Goal: Task Accomplishment & Management: Complete application form

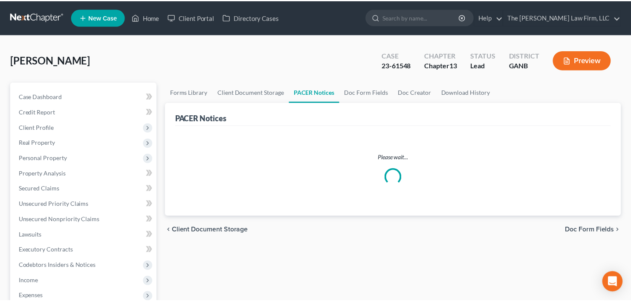
scroll to position [68, 0]
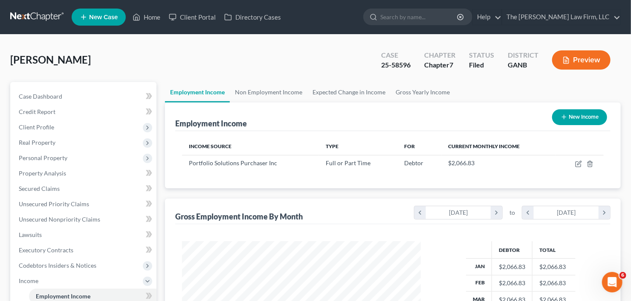
scroll to position [152, 256]
click at [90, 23] on link "New Case" at bounding box center [99, 17] width 54 height 17
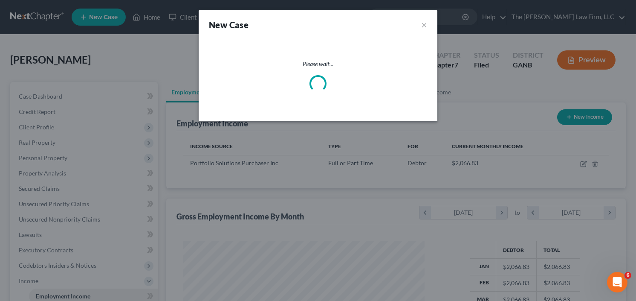
scroll to position [152, 258]
select select "19"
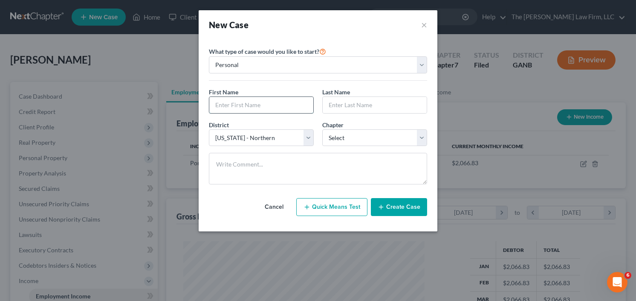
click at [247, 103] on input "text" at bounding box center [261, 105] width 104 height 16
type input "[PERSON_NAME]"
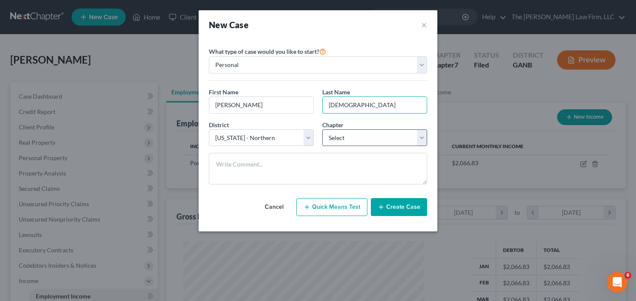
type input "[DEMOGRAPHIC_DATA]"
click at [344, 137] on select "Select 7 11 12 13" at bounding box center [374, 137] width 105 height 17
select select "3"
click at [322, 129] on select "Select 7 11 12 13" at bounding box center [374, 137] width 105 height 17
click at [402, 203] on button "Create Case" at bounding box center [399, 207] width 56 height 18
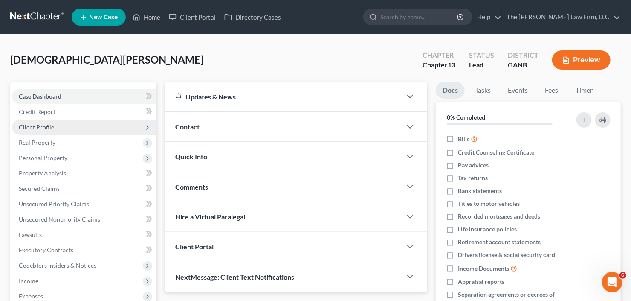
click at [58, 126] on span "Client Profile" at bounding box center [84, 126] width 145 height 15
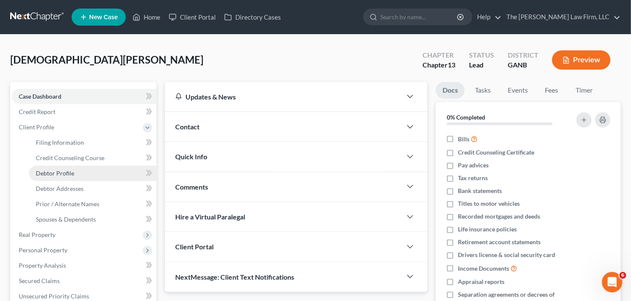
click at [61, 173] on span "Debtor Profile" at bounding box center [55, 172] width 38 height 7
select select "0"
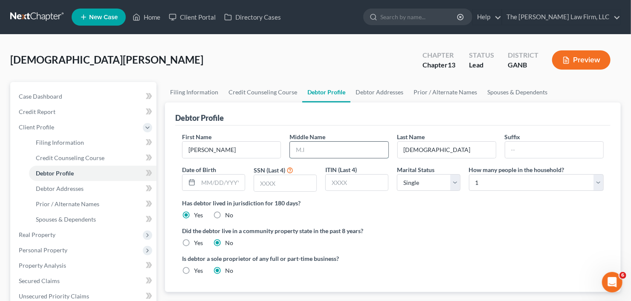
click at [345, 154] on input "text" at bounding box center [339, 150] width 98 height 16
type input "[PERSON_NAME]"
click at [560, 87] on ul "Filing Information Credit Counseling Course Debtor Profile Debtor Addresses Pri…" at bounding box center [393, 92] width 456 height 20
drag, startPoint x: 283, startPoint y: 180, endPoint x: 330, endPoint y: 182, distance: 46.9
click at [283, 180] on input "text" at bounding box center [285, 183] width 62 height 16
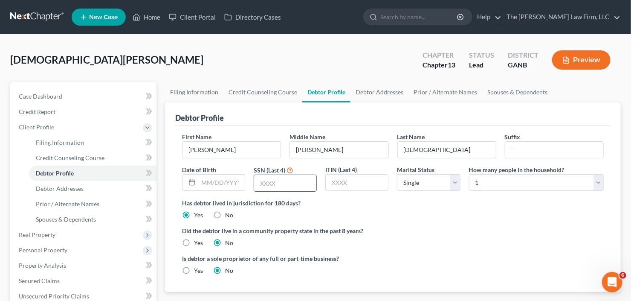
click at [308, 177] on input "text" at bounding box center [285, 183] width 62 height 16
type input "7537"
click at [87, 184] on link "Debtor Addresses" at bounding box center [93, 188] width 128 height 15
select select "0"
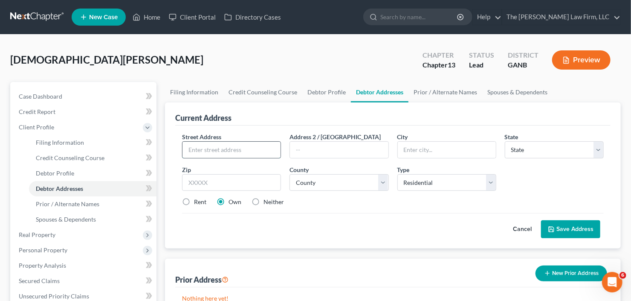
click at [184, 156] on input "text" at bounding box center [232, 150] width 98 height 16
click at [40, 277] on span "Secured Claims" at bounding box center [39, 280] width 41 height 7
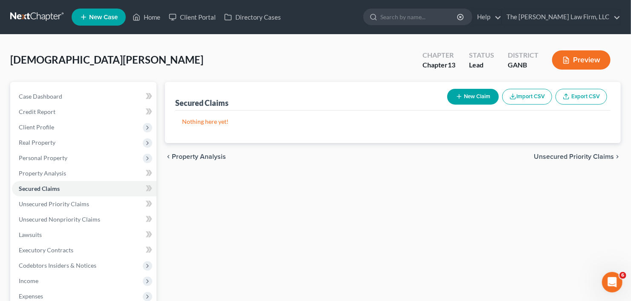
click at [468, 95] on button "New Claim" at bounding box center [473, 97] width 52 height 16
select select "0"
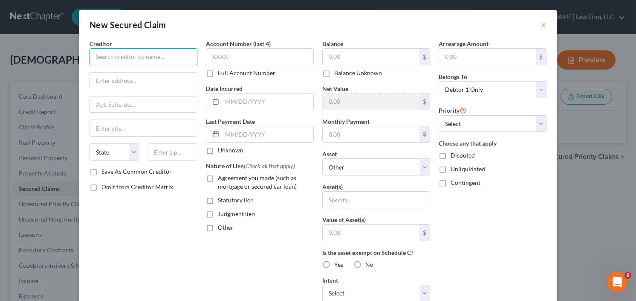
click at [144, 57] on input "text" at bounding box center [144, 56] width 108 height 17
type input "[PERSON_NAME]"
type input "[STREET_ADDRESS]"
type input "30060"
type input "Marietta"
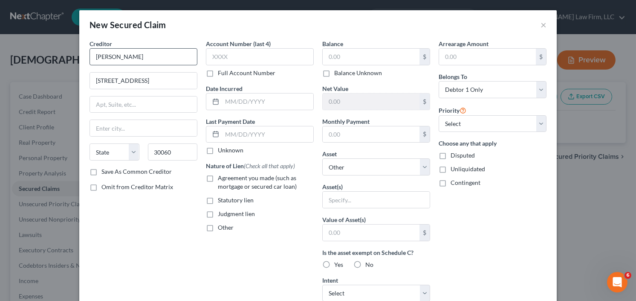
select select "10"
click at [357, 57] on input "text" at bounding box center [371, 57] width 97 height 16
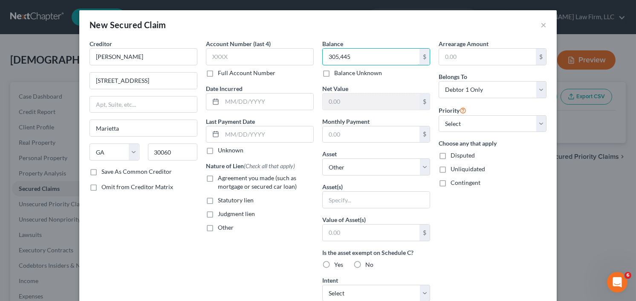
type input "305,445"
click at [218, 177] on label "Agreement you made (such as mortgage or secured car loan)" at bounding box center [266, 182] width 96 height 17
click at [221, 177] on input "Agreement you made (such as mortgage or secured car loan)" at bounding box center [224, 177] width 6 height 6
checkbox input "true"
click at [376, 165] on select "Select Other Multiple Assets" at bounding box center [376, 166] width 108 height 17
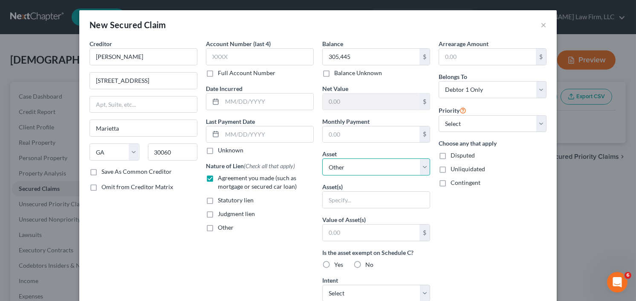
click at [376, 165] on select "Select Other Multiple Assets" at bounding box center [376, 166] width 108 height 17
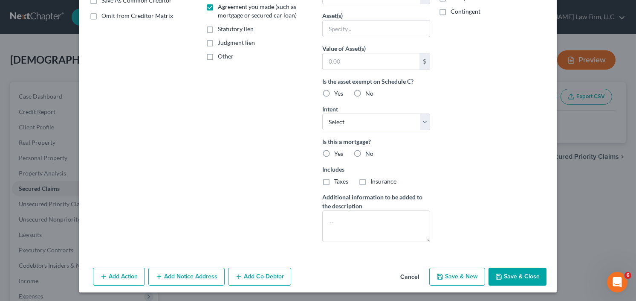
click at [498, 278] on icon "button" at bounding box center [499, 276] width 7 height 7
select select
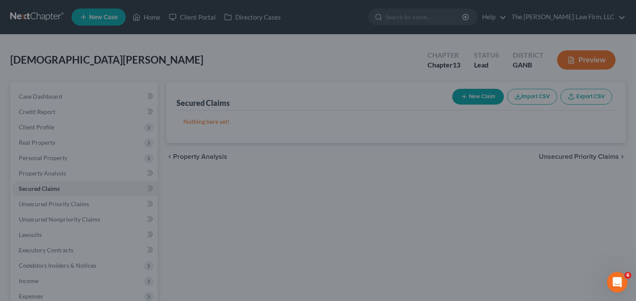
type input "305,445.00"
type input "0"
type input "0.00"
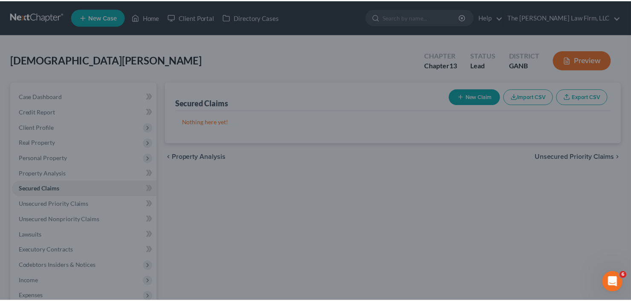
scroll to position [0, 0]
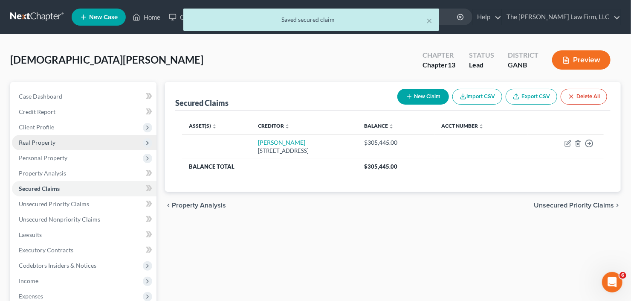
click at [41, 136] on span "Real Property" at bounding box center [84, 142] width 145 height 15
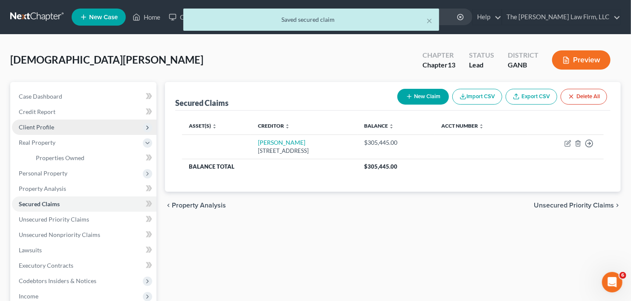
click at [62, 127] on span "Client Profile" at bounding box center [84, 126] width 145 height 15
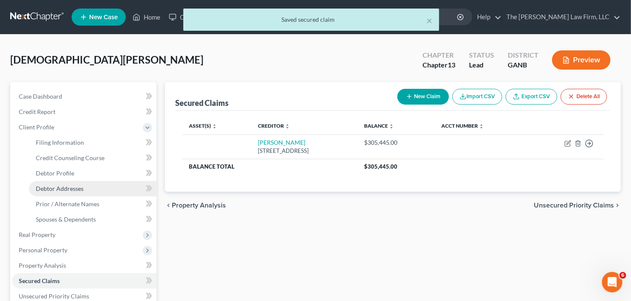
click at [67, 193] on link "Debtor Addresses" at bounding box center [93, 188] width 128 height 15
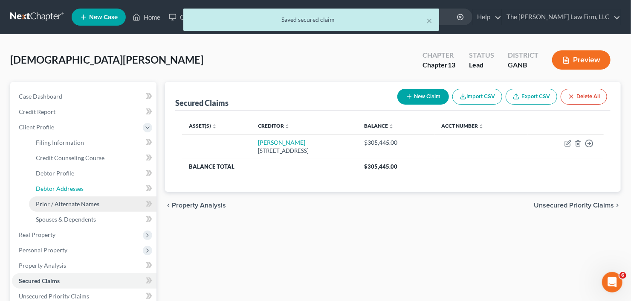
select select "0"
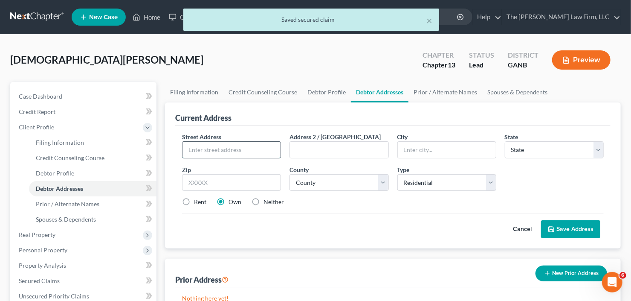
click at [220, 151] on input "text" at bounding box center [232, 150] width 98 height 16
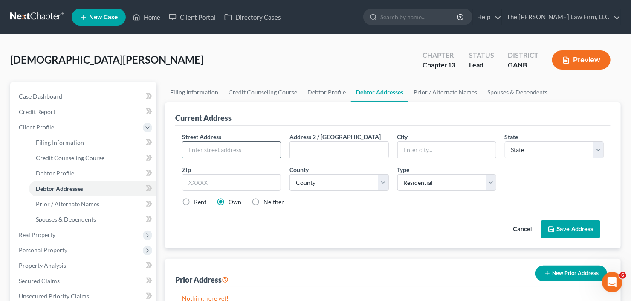
click at [222, 151] on input "text" at bounding box center [232, 150] width 98 height 16
type input "[STREET_ADDRESS]"
type input "30088"
type input "Stone Mountain"
select select "10"
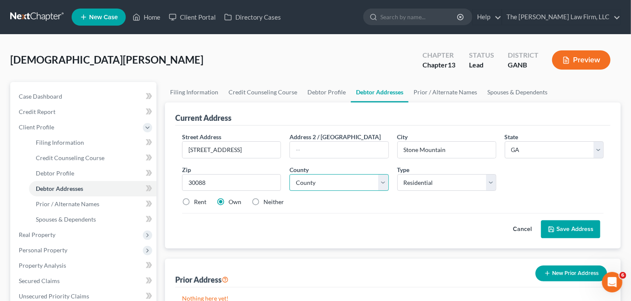
click at [343, 186] on select "County [GEOGRAPHIC_DATA] [GEOGRAPHIC_DATA] [GEOGRAPHIC_DATA] [GEOGRAPHIC_DATA] …" at bounding box center [339, 182] width 99 height 17
select select "42"
click at [290, 174] on select "County [GEOGRAPHIC_DATA] [GEOGRAPHIC_DATA] [GEOGRAPHIC_DATA] [GEOGRAPHIC_DATA] …" at bounding box center [339, 182] width 99 height 17
click at [579, 224] on button "Save Address" at bounding box center [570, 229] width 59 height 18
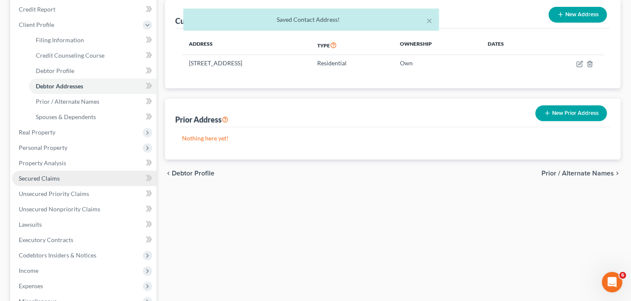
click at [48, 180] on span "Secured Claims" at bounding box center [39, 177] width 41 height 7
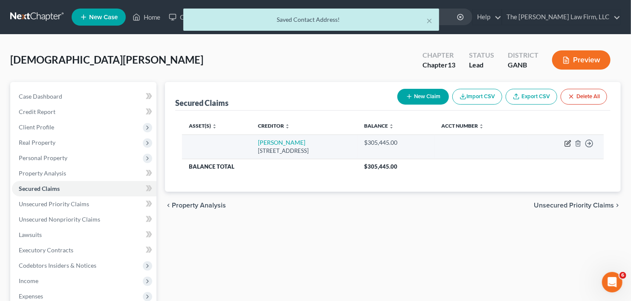
click at [570, 141] on icon "button" at bounding box center [569, 142] width 4 height 4
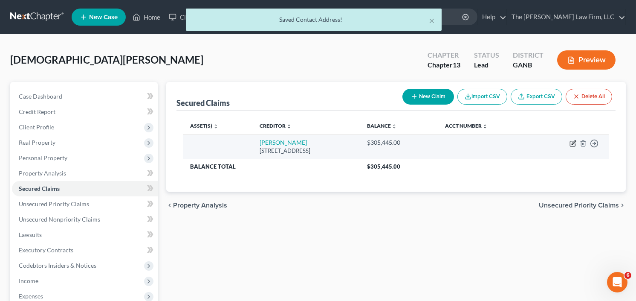
select select "10"
select select "0"
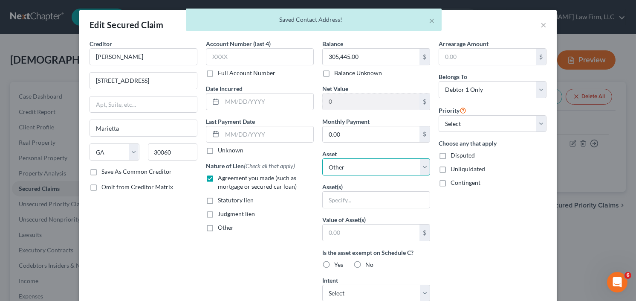
click at [341, 164] on select "Select Other Multiple Assets [STREET_ADDRESS] - $0.0" at bounding box center [376, 166] width 108 height 17
select select "2"
click at [322, 158] on select "Select Other Multiple Assets [STREET_ADDRESS] - $0.0" at bounding box center [376, 166] width 108 height 17
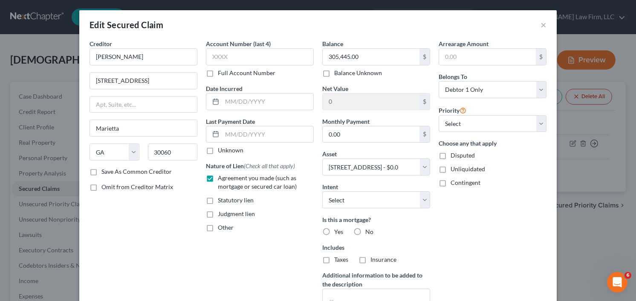
click at [334, 230] on label "Yes" at bounding box center [338, 231] width 9 height 9
click at [338, 230] on input "Yes" at bounding box center [341, 230] width 6 height 6
radio input "true"
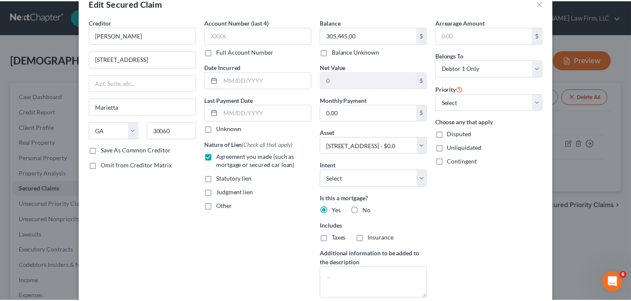
scroll to position [68, 0]
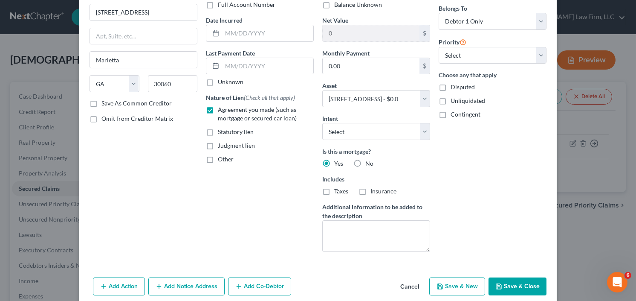
click at [498, 283] on icon "button" at bounding box center [499, 286] width 7 height 7
select select
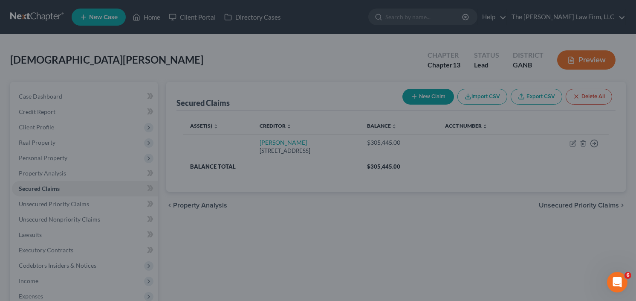
type input "-305,445.00"
select select "2"
type input "0"
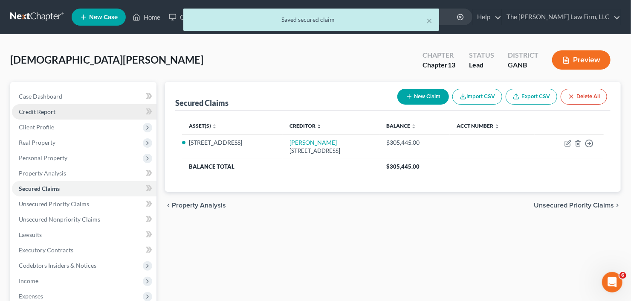
click at [51, 112] on span "Credit Report" at bounding box center [37, 111] width 37 height 7
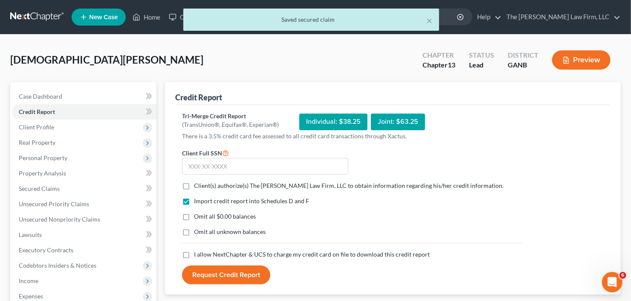
click at [194, 183] on label "Client(s) authorize(s) The [PERSON_NAME] Law Firm, LLC to obtain information re…" at bounding box center [349, 185] width 310 height 9
click at [197, 183] on input "Client(s) authorize(s) The [PERSON_NAME] Law Firm, LLC to obtain information re…" at bounding box center [200, 184] width 6 height 6
checkbox input "true"
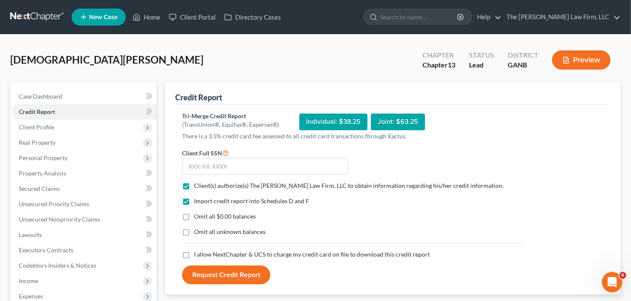
click at [194, 256] on label "I allow NextChapter & UCS to charge my credit card on file to download this cre…" at bounding box center [312, 254] width 236 height 9
click at [197, 255] on input "I allow NextChapter & UCS to charge my credit card on file to download this cre…" at bounding box center [200, 253] width 6 height 6
checkbox input "true"
click at [237, 168] on input "text" at bounding box center [265, 166] width 166 height 17
click at [195, 165] on input "text" at bounding box center [265, 166] width 166 height 17
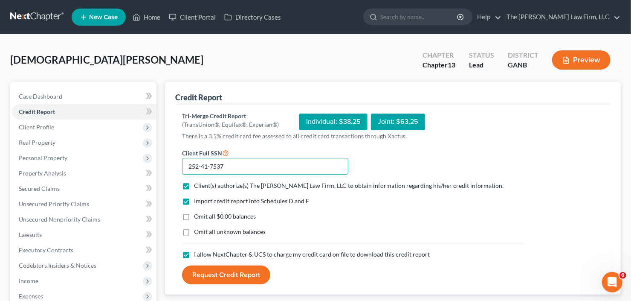
type input "252-41-7537"
click at [233, 266] on button "Request Credit Report" at bounding box center [226, 274] width 88 height 19
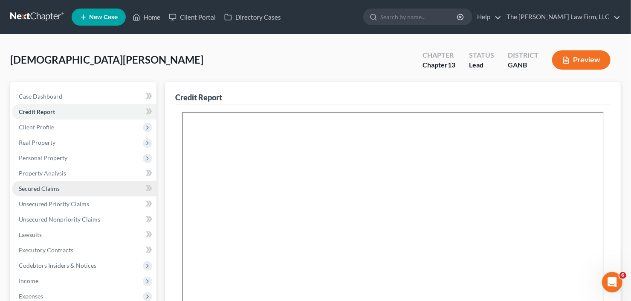
click at [50, 186] on span "Secured Claims" at bounding box center [39, 188] width 41 height 7
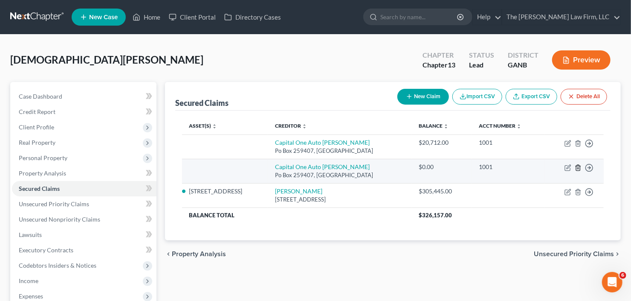
click at [579, 167] on line "button" at bounding box center [579, 168] width 0 height 2
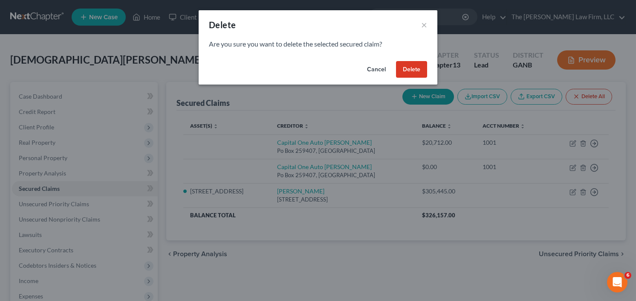
click at [420, 74] on button "Delete" at bounding box center [411, 69] width 31 height 17
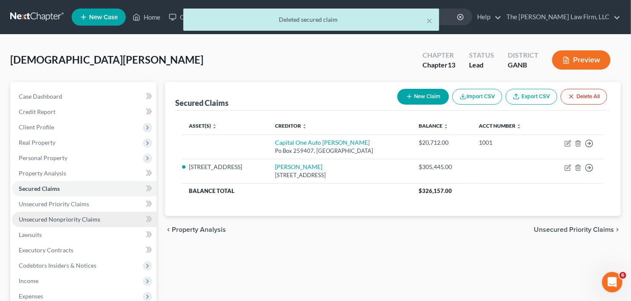
click at [66, 218] on span "Unsecured Nonpriority Claims" at bounding box center [59, 218] width 81 height 7
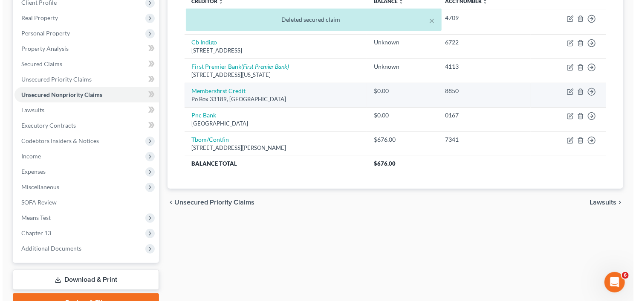
scroll to position [64, 0]
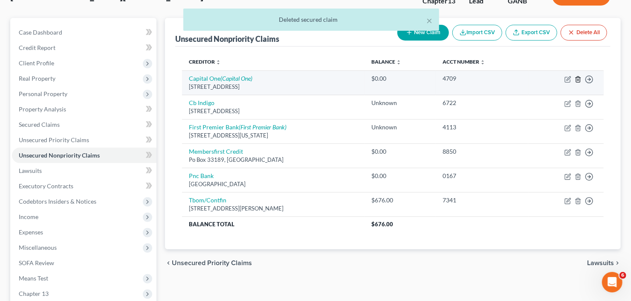
click at [573, 75] on td "Move to D Move to E Move to G Move to Notice Only" at bounding box center [565, 82] width 75 height 24
click at [570, 78] on icon "button" at bounding box center [568, 79] width 7 height 7
select select "46"
select select "2"
select select "0"
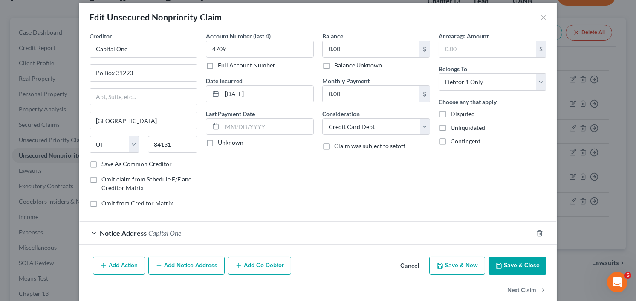
scroll to position [21, 0]
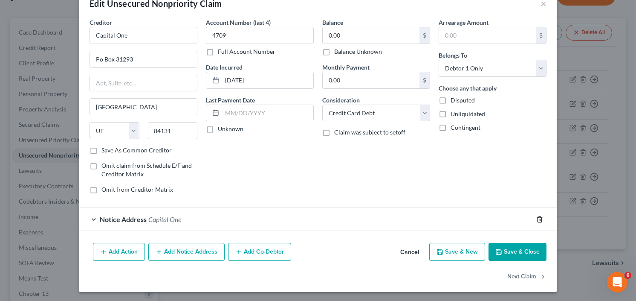
click at [537, 216] on icon "button" at bounding box center [540, 219] width 7 height 7
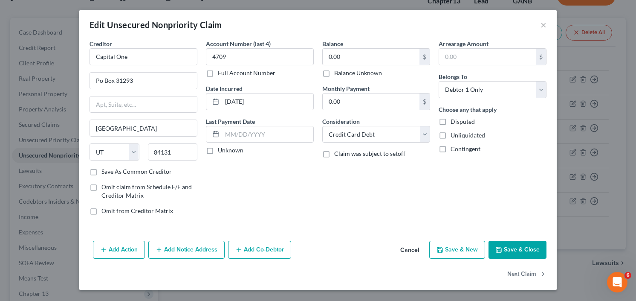
click at [496, 248] on icon "button" at bounding box center [499, 249] width 7 height 7
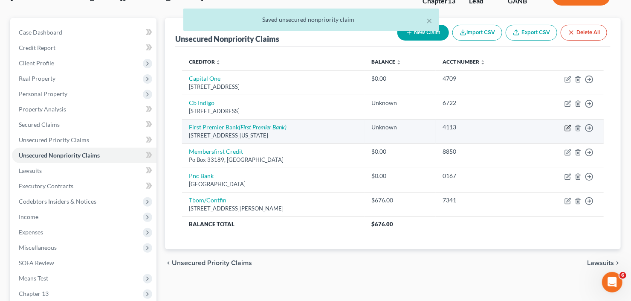
click at [565, 128] on icon "button" at bounding box center [567, 128] width 5 height 5
select select "43"
select select "2"
select select "0"
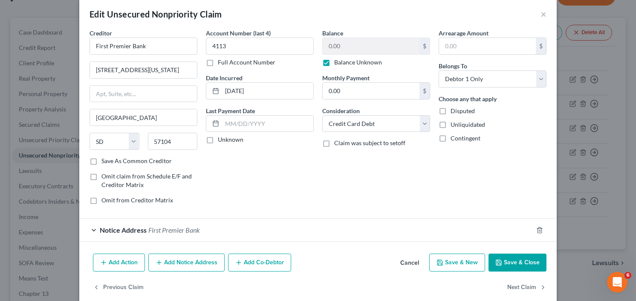
scroll to position [21, 0]
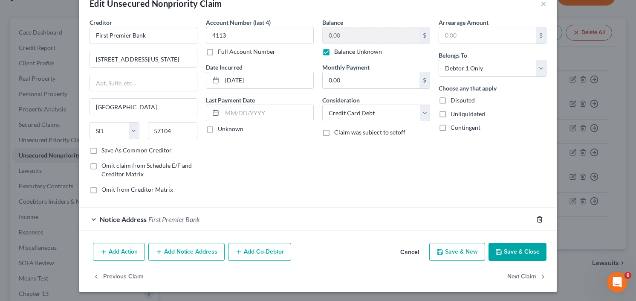
drag, startPoint x: 538, startPoint y: 217, endPoint x: 531, endPoint y: 223, distance: 9.7
click at [538, 217] on icon "button" at bounding box center [540, 219] width 7 height 7
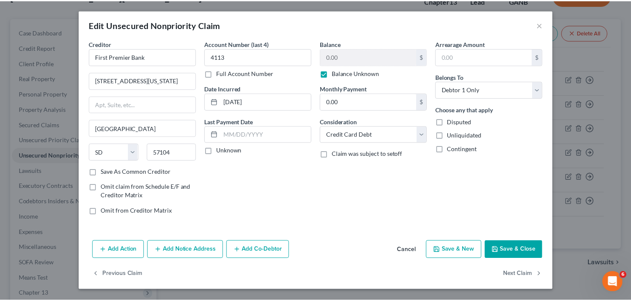
scroll to position [0, 0]
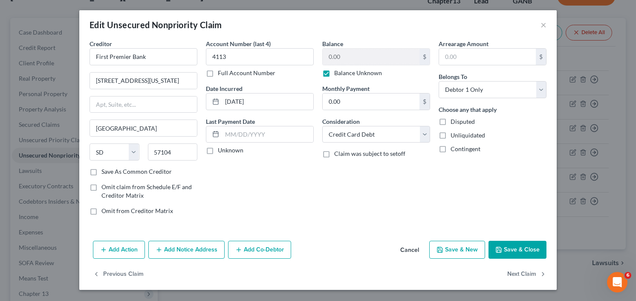
click at [503, 245] on button "Save & Close" at bounding box center [518, 250] width 58 height 18
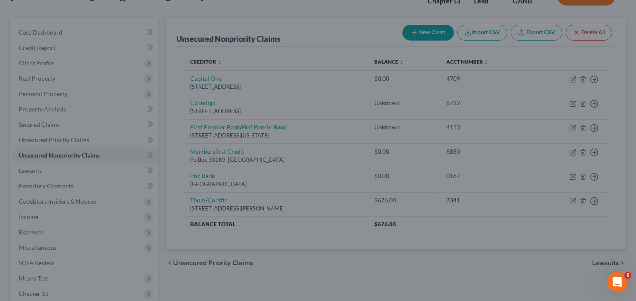
type input "0"
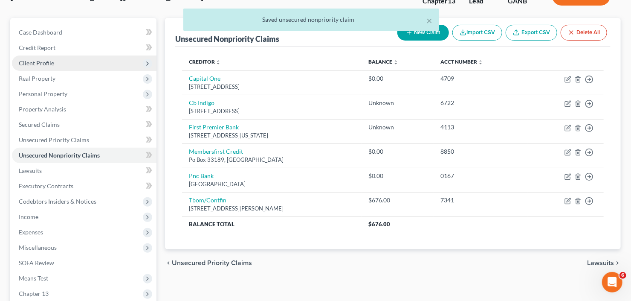
click at [69, 66] on span "Client Profile" at bounding box center [84, 62] width 145 height 15
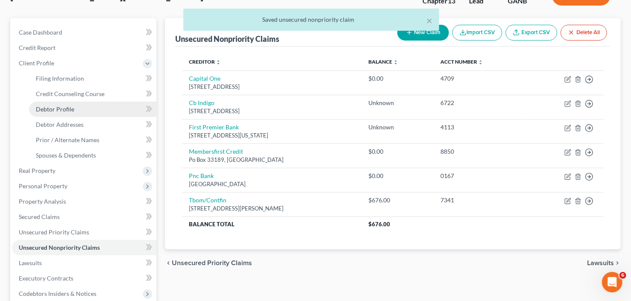
click at [75, 107] on link "Debtor Profile" at bounding box center [93, 109] width 128 height 15
select select "0"
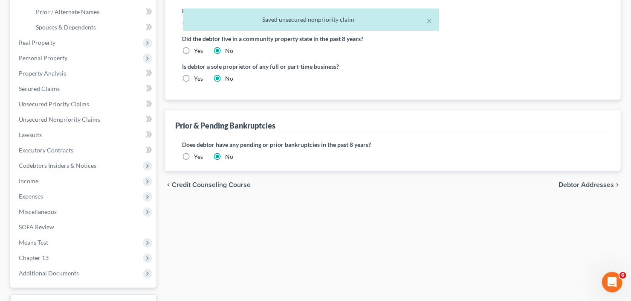
scroll to position [205, 0]
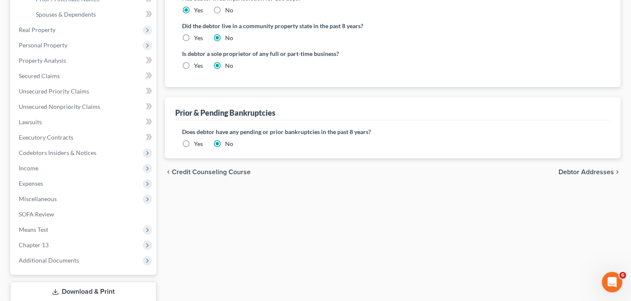
click at [194, 145] on label "Yes" at bounding box center [198, 143] width 9 height 9
click at [197, 145] on input "Yes" at bounding box center [200, 142] width 6 height 6
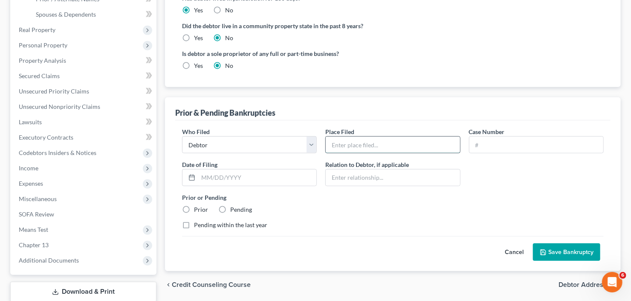
click at [379, 139] on input "text" at bounding box center [393, 144] width 134 height 16
type input "NDGA"
click at [517, 145] on input "text" at bounding box center [537, 144] width 134 height 16
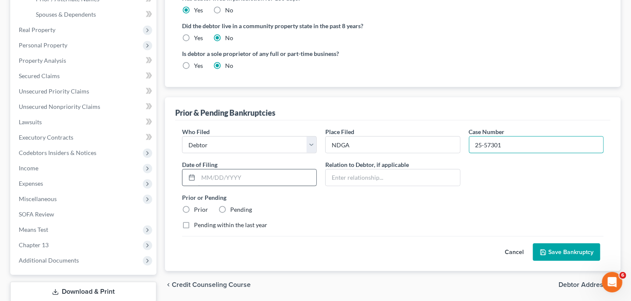
type input "25-57301"
click at [235, 174] on input "text" at bounding box center [257, 177] width 118 height 16
click at [206, 176] on input "030/2025" at bounding box center [257, 177] width 118 height 16
drag, startPoint x: 237, startPoint y: 177, endPoint x: 181, endPoint y: 177, distance: 55.9
click at [182, 177] on div "030/2025" at bounding box center [249, 177] width 135 height 17
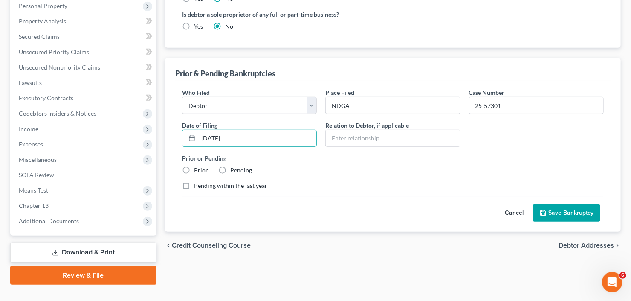
scroll to position [259, 0]
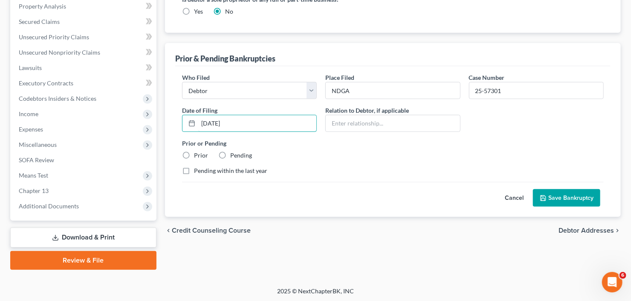
type input "[DATE]"
click at [571, 199] on button "Save Bankruptcy" at bounding box center [566, 198] width 67 height 18
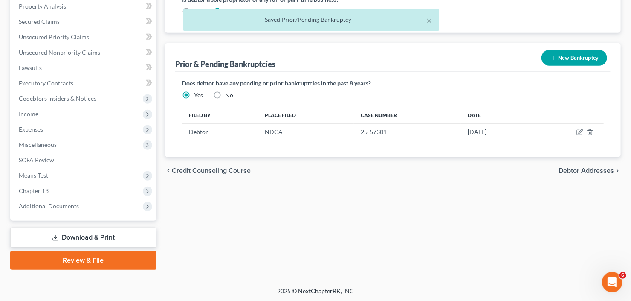
click at [563, 61] on button "New Bankruptcy" at bounding box center [575, 58] width 66 height 16
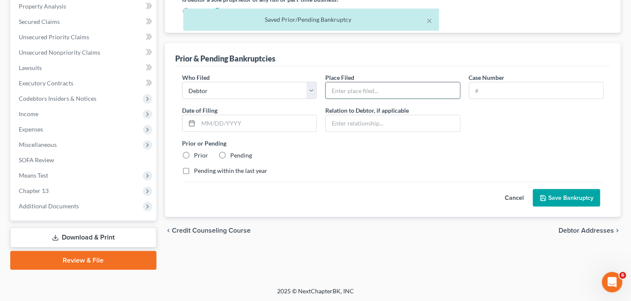
click at [371, 92] on input "text" at bounding box center [393, 90] width 134 height 16
type input "NDGA"
click at [533, 88] on input "text" at bounding box center [537, 90] width 134 height 16
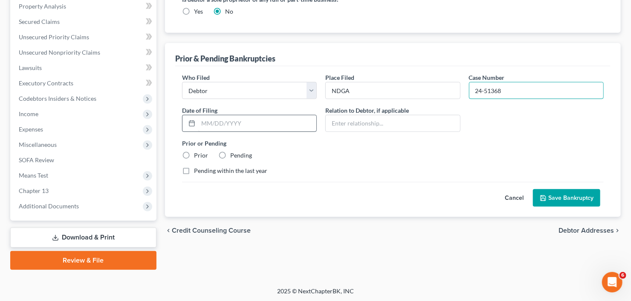
type input "24-51368"
click at [223, 118] on input "text" at bounding box center [257, 123] width 118 height 16
type input "[DATE]"
click at [576, 191] on button "Save Bankruptcy" at bounding box center [566, 198] width 67 height 18
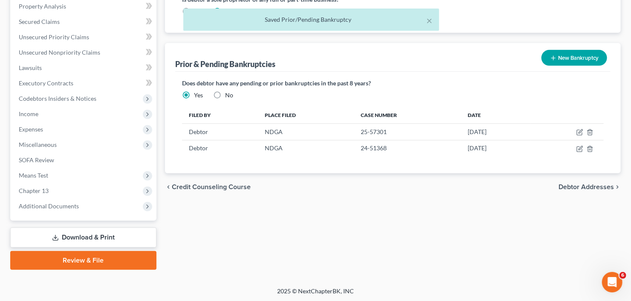
click at [560, 53] on button "New Bankruptcy" at bounding box center [575, 58] width 66 height 16
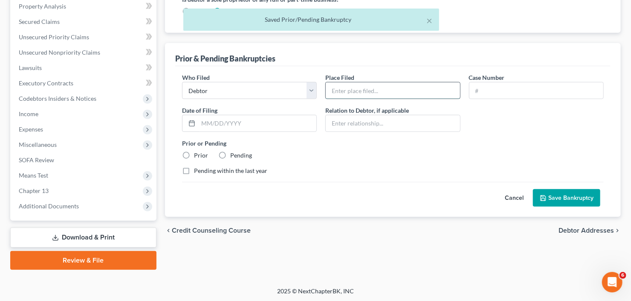
click at [341, 89] on input "text" at bounding box center [393, 90] width 134 height 16
type input "NDGA"
drag, startPoint x: 505, startPoint y: 86, endPoint x: 503, endPoint y: 80, distance: 6.7
click at [505, 86] on input "text" at bounding box center [537, 90] width 134 height 16
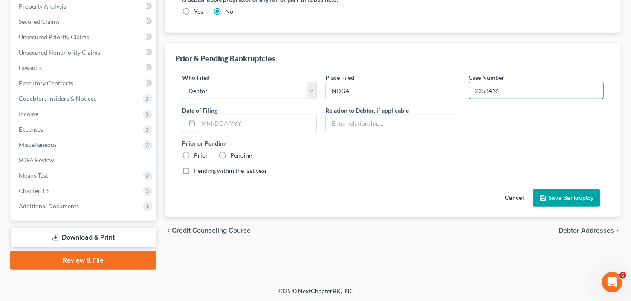
click at [481, 90] on input "2358416" at bounding box center [537, 90] width 134 height 16
type input "23-58416"
click at [208, 126] on input "text" at bounding box center [257, 123] width 118 height 16
type input "[DATE]"
click at [588, 194] on button "Save Bankruptcy" at bounding box center [566, 198] width 67 height 18
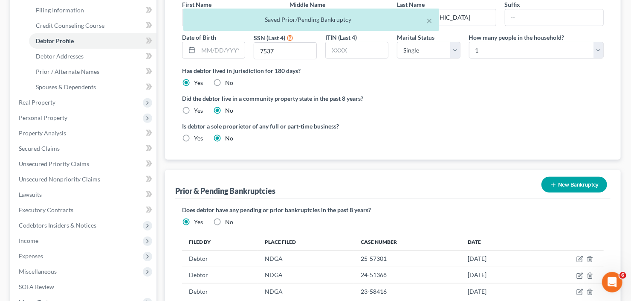
scroll to position [88, 0]
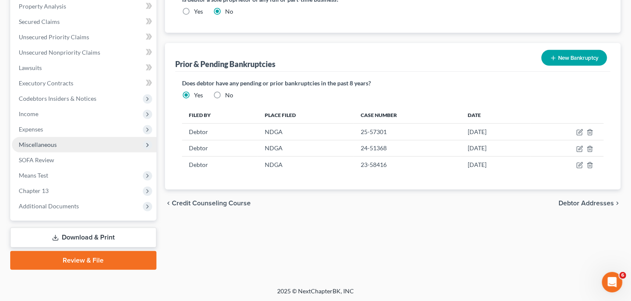
drag, startPoint x: 58, startPoint y: 145, endPoint x: 70, endPoint y: 151, distance: 13.9
click at [58, 145] on span "Miscellaneous" at bounding box center [84, 144] width 145 height 15
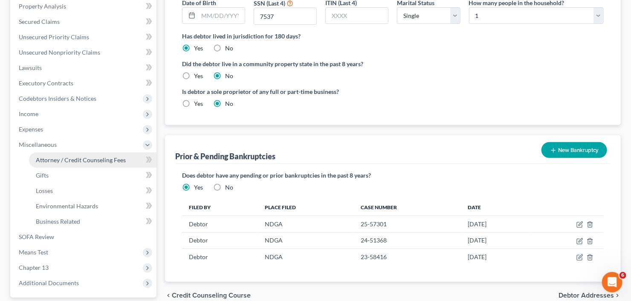
click at [78, 157] on span "Attorney / Credit Counseling Fees" at bounding box center [81, 159] width 90 height 7
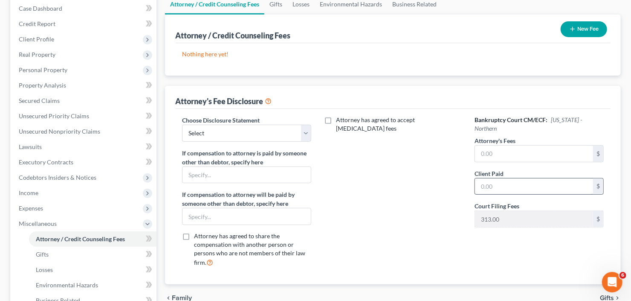
scroll to position [136, 0]
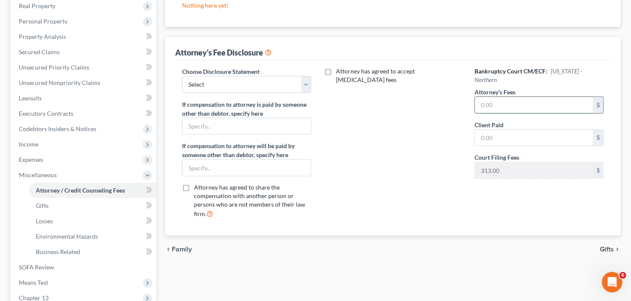
click at [499, 100] on input "text" at bounding box center [534, 105] width 118 height 16
type input "5,850"
type input "1,500"
click at [232, 87] on select "Select Advanced Fee 13 Joint Hourly fee agreement Chapter 13 Advance Fee Ch 7 S…" at bounding box center [246, 84] width 129 height 17
select select "2"
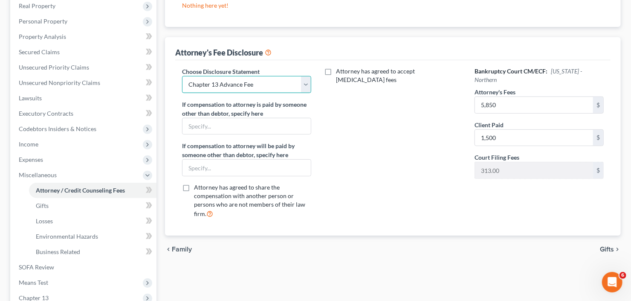
click at [182, 76] on select "Select Advanced Fee 13 Joint Hourly fee agreement Chapter 13 Advance Fee Ch 7 S…" at bounding box center [246, 84] width 129 height 17
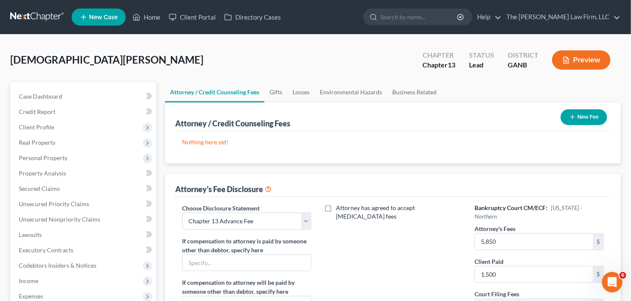
click at [584, 113] on button "New Fee" at bounding box center [584, 117] width 46 height 16
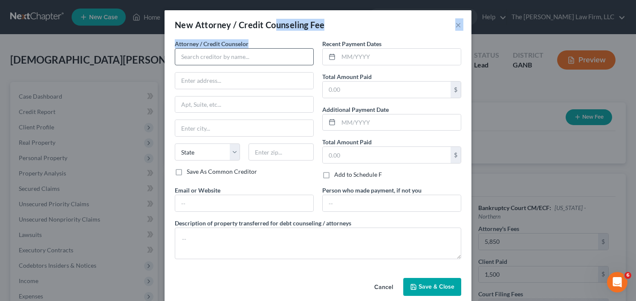
click at [268, 44] on div "New Attorney / Credit Counseling Fee × Attorney / Credit Counselor * State [US_…" at bounding box center [318, 156] width 307 height 292
click at [257, 54] on input "text" at bounding box center [244, 56] width 139 height 17
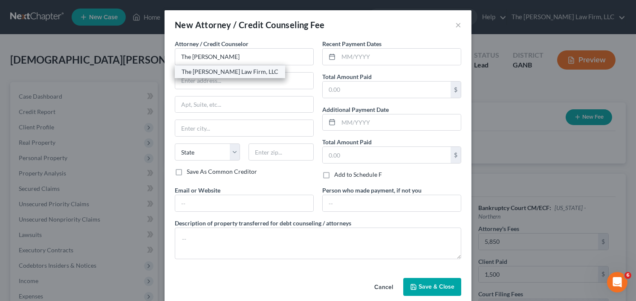
click at [215, 73] on div "The [PERSON_NAME] Law Firm, LLC" at bounding box center [230, 71] width 97 height 9
type input "The [PERSON_NAME] Law Firm, LLC"
type input "[STREET_ADDRESS]"
type input "[GEOGRAPHIC_DATA]"
select select "10"
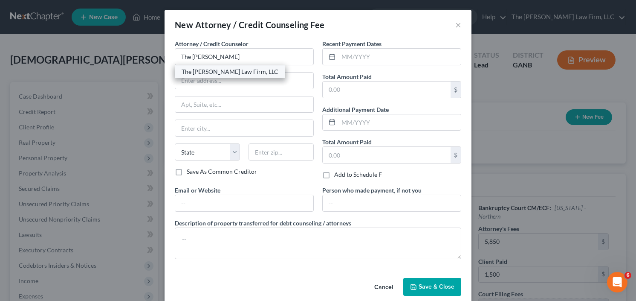
type input "30342"
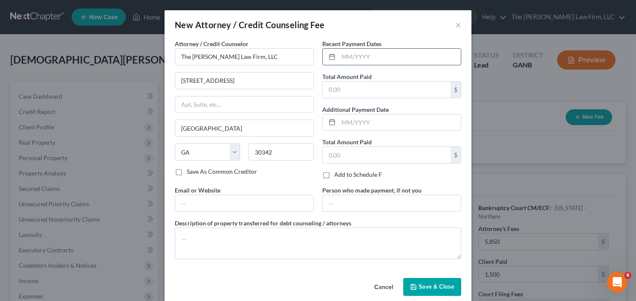
click at [339, 60] on input "text" at bounding box center [400, 57] width 122 height 16
type input "10/25"
type input "5"
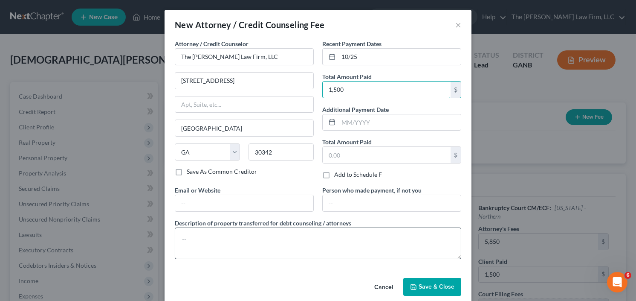
type input "1,500"
click at [284, 241] on textarea at bounding box center [318, 243] width 287 height 32
type textarea "[MEDICAL_DATA]"
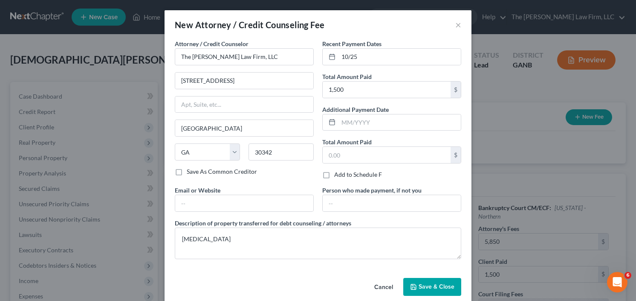
click at [435, 286] on span "Save & Close" at bounding box center [437, 286] width 36 height 7
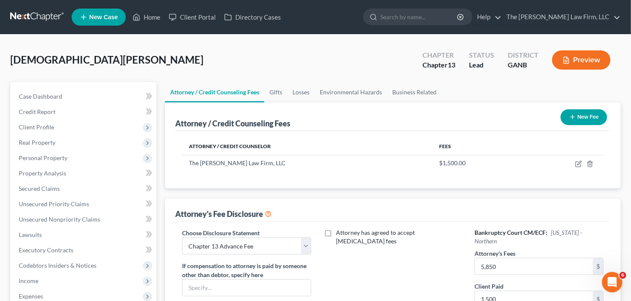
click at [578, 115] on button "New Fee" at bounding box center [584, 117] width 46 height 16
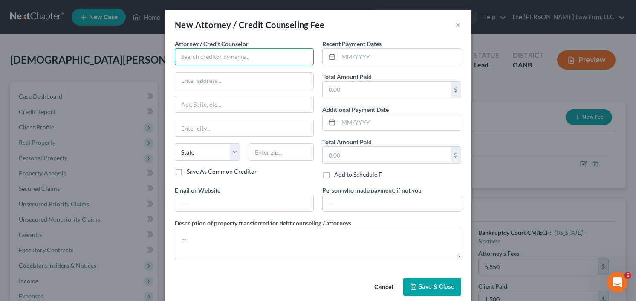
click at [200, 59] on input "text" at bounding box center [244, 56] width 139 height 17
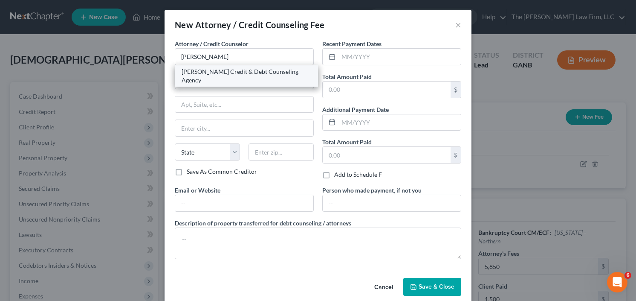
click at [208, 70] on div "[PERSON_NAME] Credit & Debt Counseling Agency" at bounding box center [247, 75] width 130 height 17
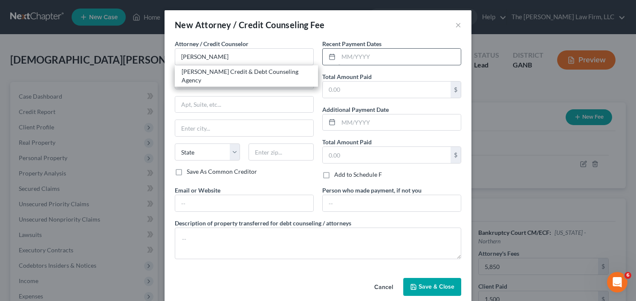
type input "[PERSON_NAME] Credit & Debt Counseling Agency"
type input "[STREET_ADDRESS]"
type input "[PERSON_NAME]"
select select "43"
type input "57384"
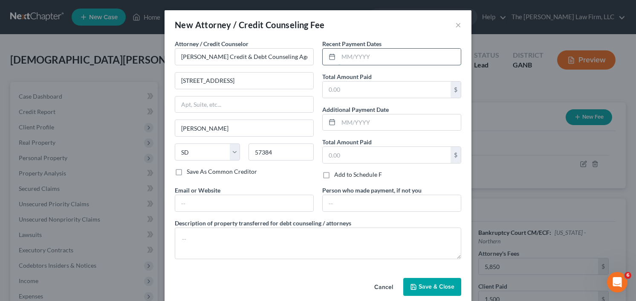
click at [383, 61] on input "text" at bounding box center [400, 57] width 122 height 16
type input "10/25"
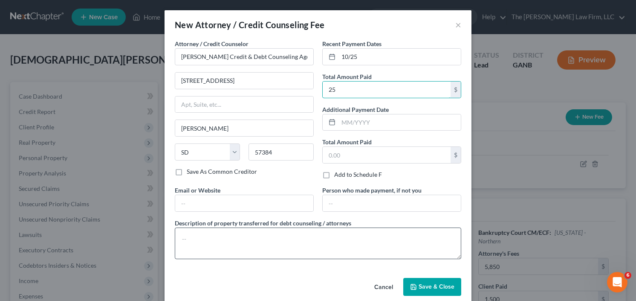
type input "25"
click at [218, 244] on textarea at bounding box center [318, 243] width 287 height 32
type textarea "credit counseling"
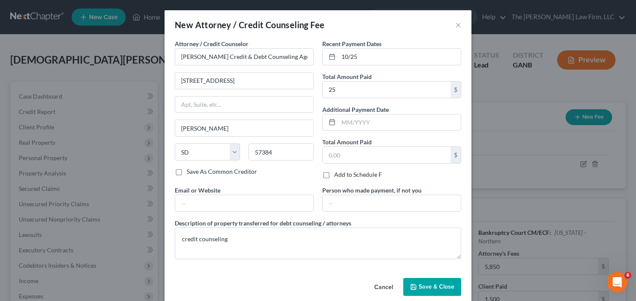
click at [425, 284] on span "Save & Close" at bounding box center [437, 286] width 36 height 7
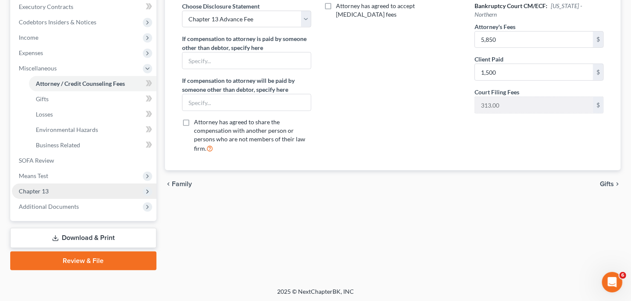
click at [38, 193] on span "Chapter 13" at bounding box center [34, 190] width 30 height 7
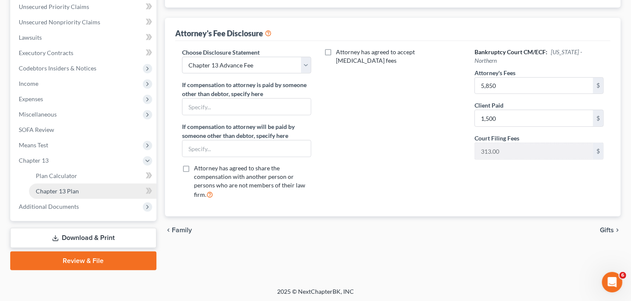
click at [55, 191] on span "Chapter 13 Plan" at bounding box center [57, 190] width 43 height 7
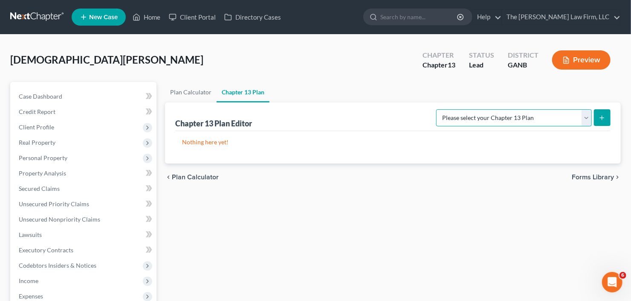
click at [584, 112] on select "Please select your Chapter 13 Plan National Form Plan - Official Form 113 North…" at bounding box center [514, 117] width 156 height 17
select select "2"
click at [438, 109] on select "Please select your Chapter 13 Plan National Form Plan - Official Form 113 North…" at bounding box center [514, 117] width 156 height 17
click at [599, 120] on icon "submit" at bounding box center [602, 117] width 7 height 7
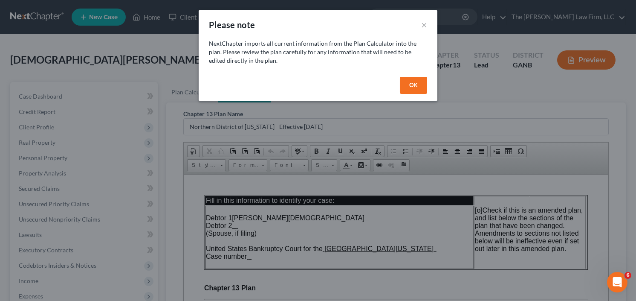
click at [413, 85] on button "OK" at bounding box center [413, 85] width 27 height 17
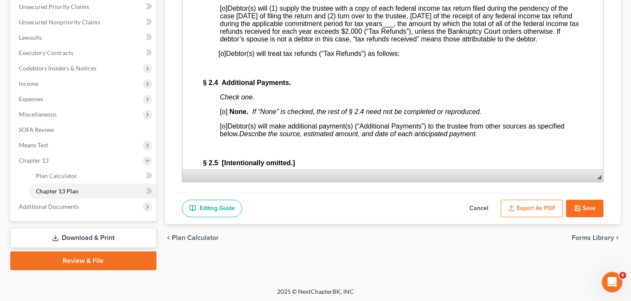
scroll to position [989, 0]
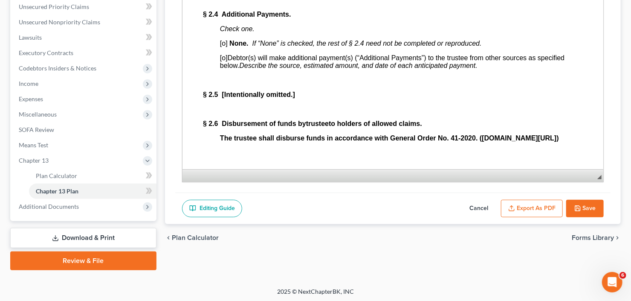
click at [222, 61] on span "[o]" at bounding box center [224, 57] width 8 height 7
click at [527, 200] on button "Export as PDF" at bounding box center [532, 209] width 62 height 18
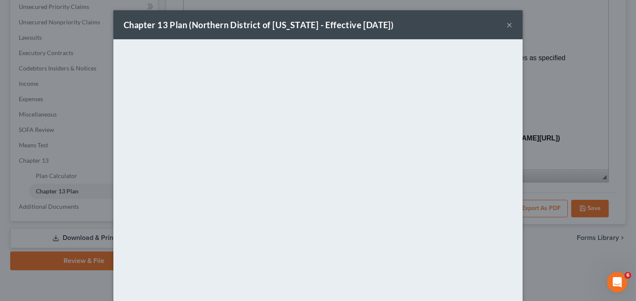
click at [507, 24] on button "×" at bounding box center [510, 25] width 6 height 10
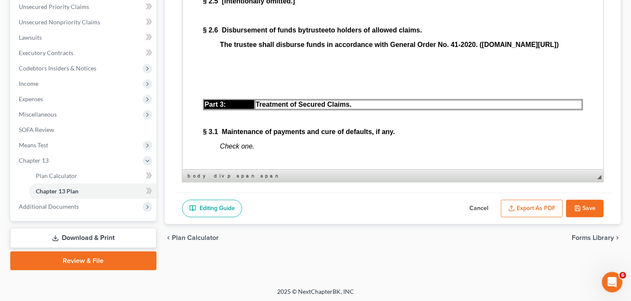
scroll to position [1092, 0]
